Goal: Check status: Check status

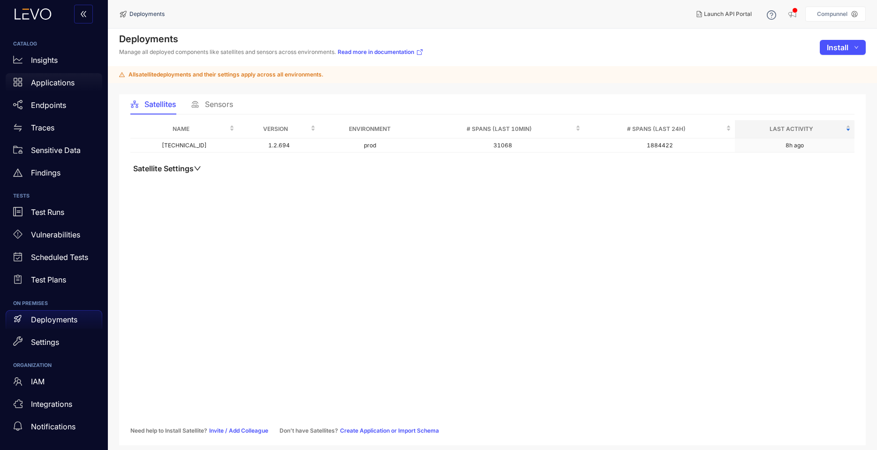
click at [72, 77] on div "Applications" at bounding box center [54, 82] width 97 height 19
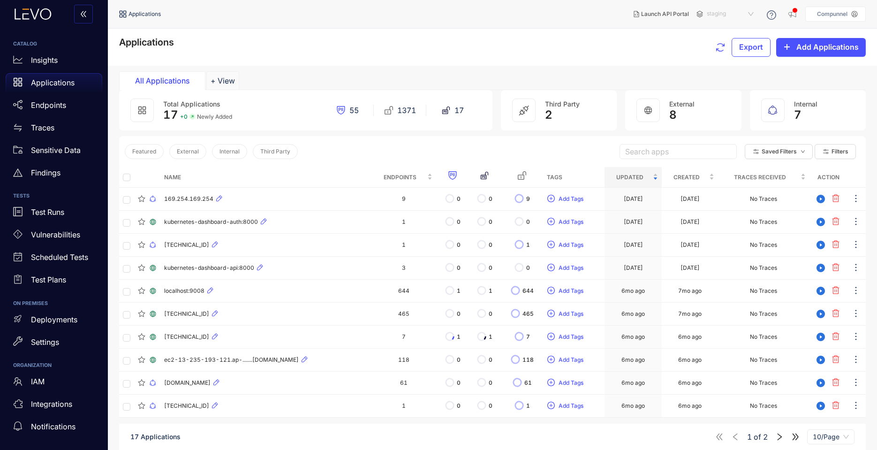
click at [723, 11] on span "staging" at bounding box center [731, 14] width 49 height 15
click at [725, 28] on div "prod" at bounding box center [735, 29] width 49 height 10
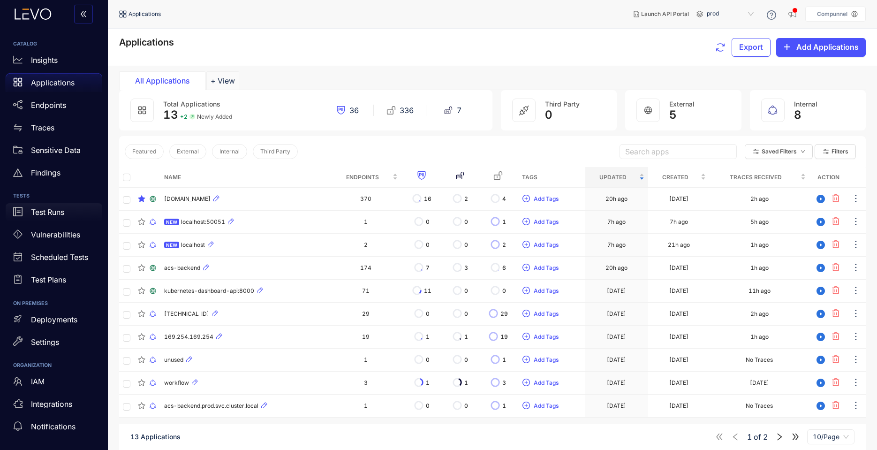
click at [45, 210] on p "Test Runs" at bounding box center [47, 212] width 33 height 8
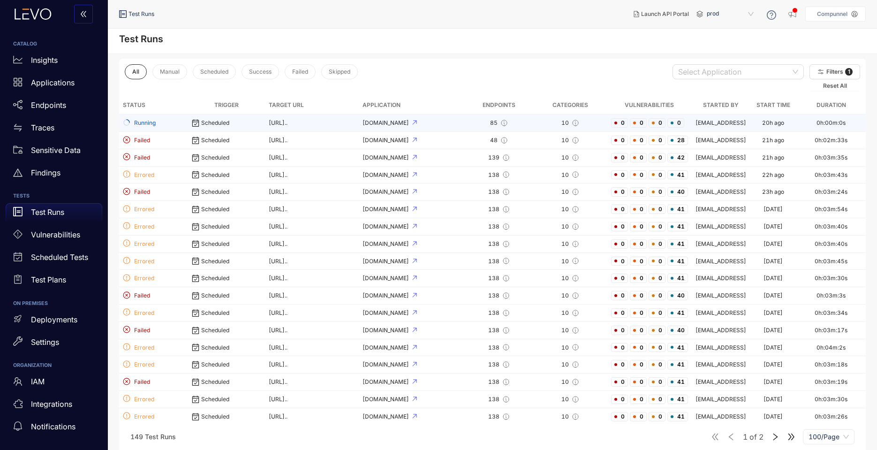
click at [164, 124] on span "Running" at bounding box center [153, 123] width 61 height 9
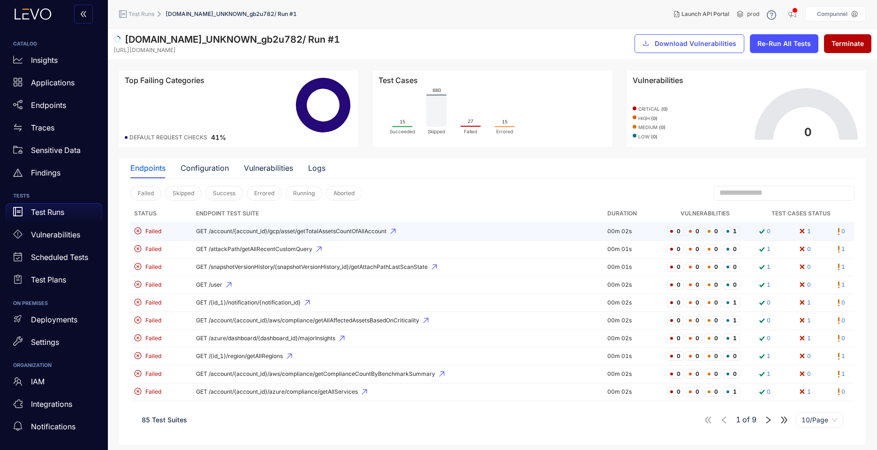
click at [254, 236] on td "GET /account/{account_id}/gcp/asset/getTotalAssetsCountOfAllAccount" at bounding box center [397, 232] width 411 height 18
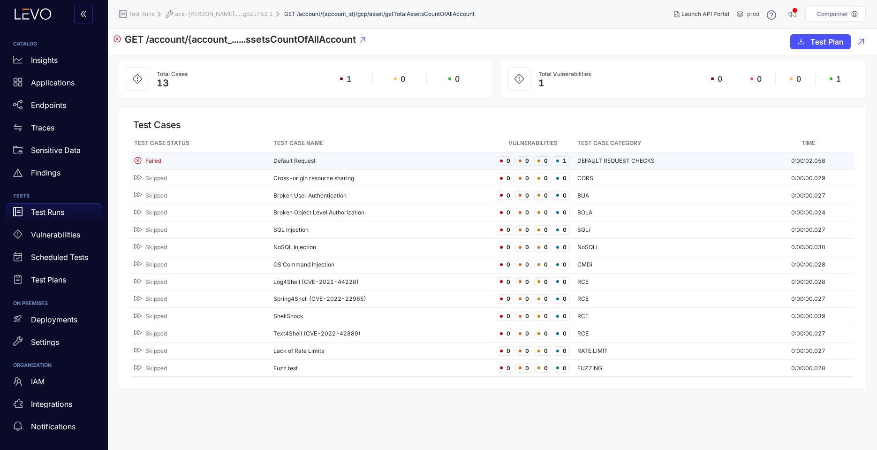
click at [259, 159] on div "Failed" at bounding box center [200, 161] width 132 height 9
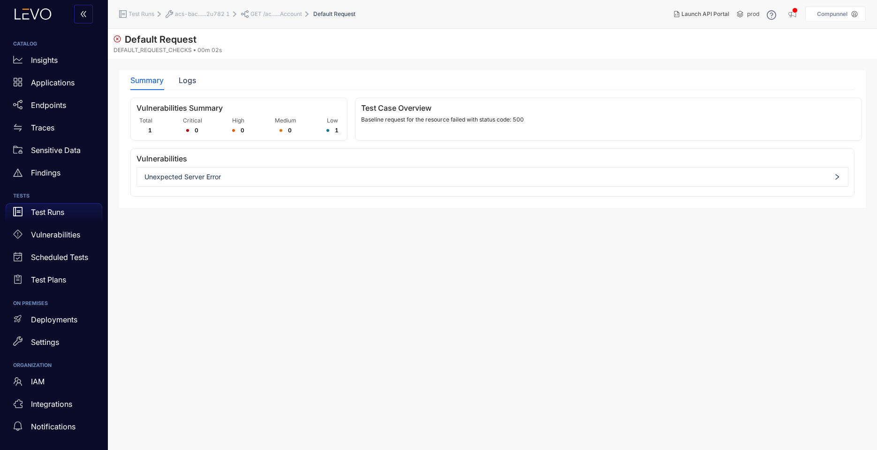
click at [224, 174] on span "Unexpected Server Error" at bounding box center [492, 177] width 696 height 8
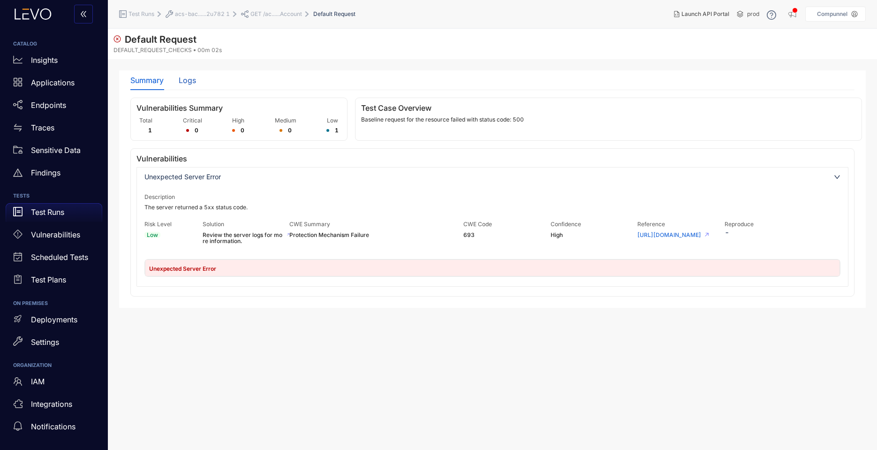
click at [194, 79] on div "Logs" at bounding box center [187, 80] width 17 height 8
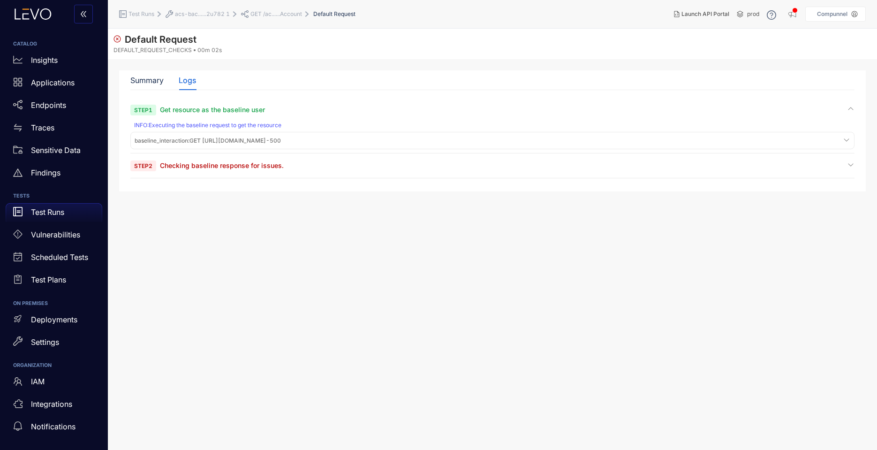
click at [281, 139] on span "baseline_interaction : GET [URL][DOMAIN_NAME] - 500" at bounding box center [208, 140] width 146 height 7
